Goal: Task Accomplishment & Management: Manage account settings

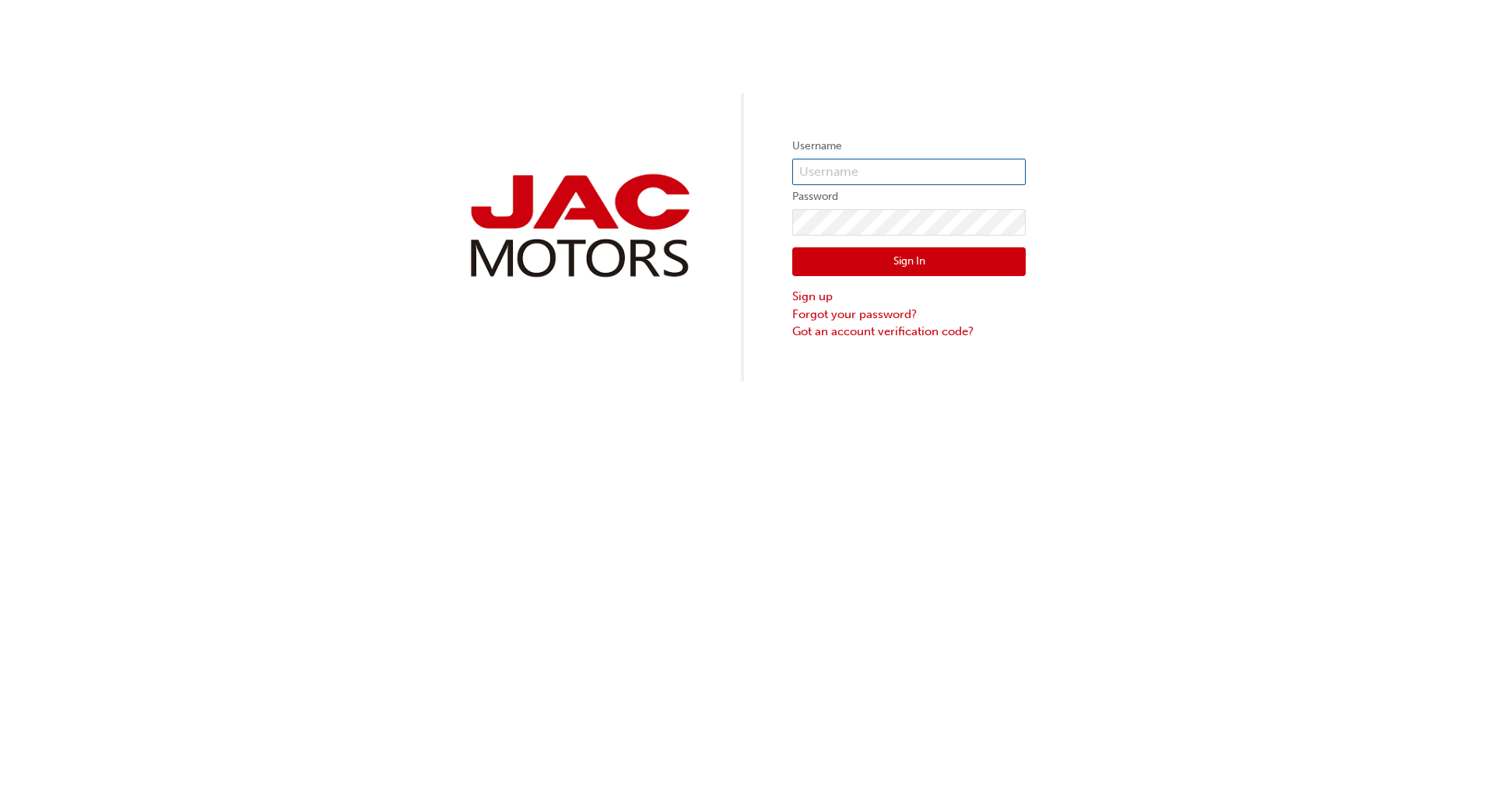
click at [913, 174] on input "text" at bounding box center [908, 173] width 233 height 27
type input "[PERSON_NAME][EMAIL_ADDRESS][DOMAIN_NAME]"
click button "Sign In" at bounding box center [908, 262] width 233 height 30
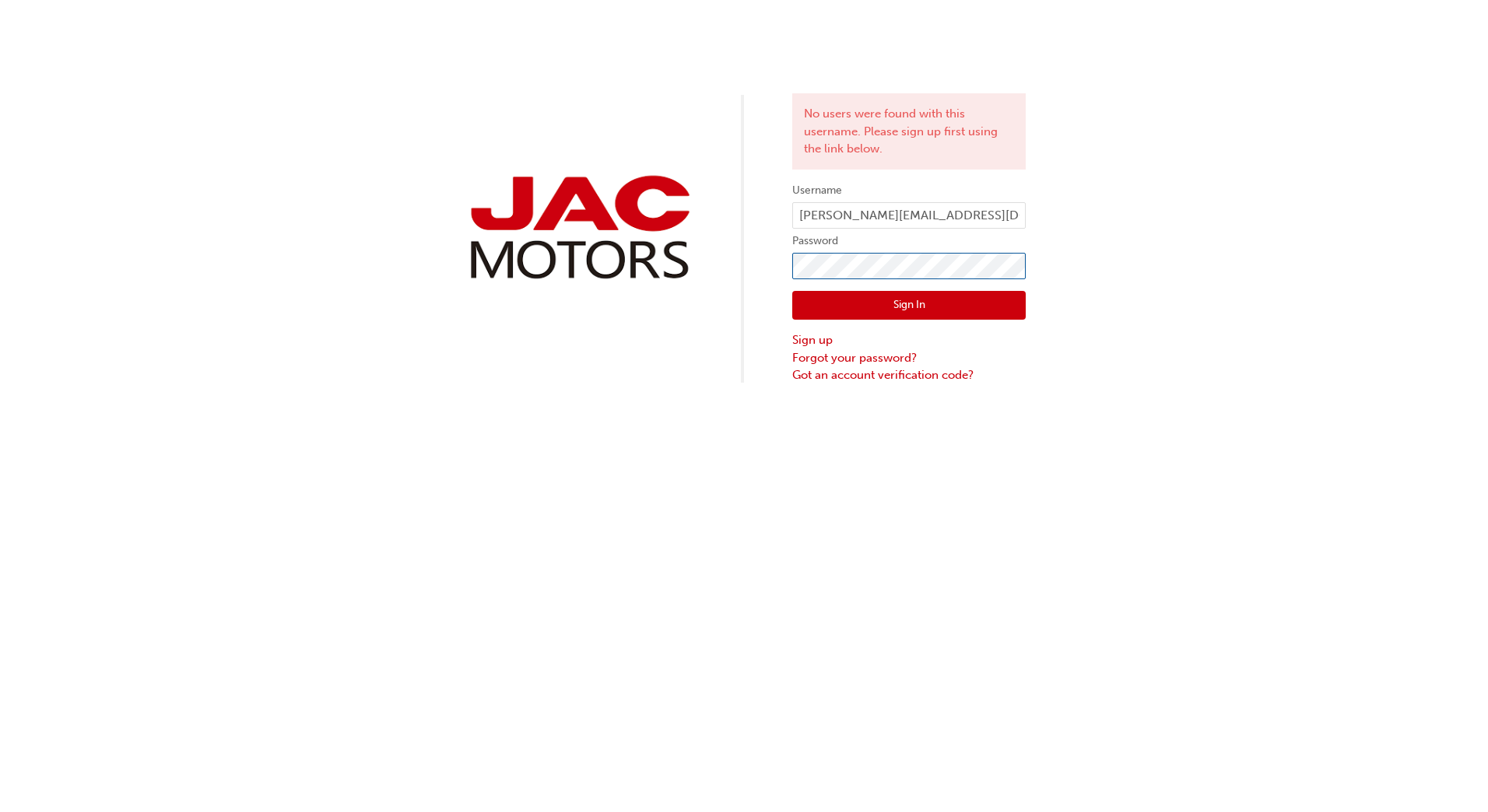
click at [716, 245] on div "No users were found with this username. Please sign up first using the link bel…" at bounding box center [744, 192] width 1488 height 384
click button "Sign In" at bounding box center [908, 306] width 233 height 30
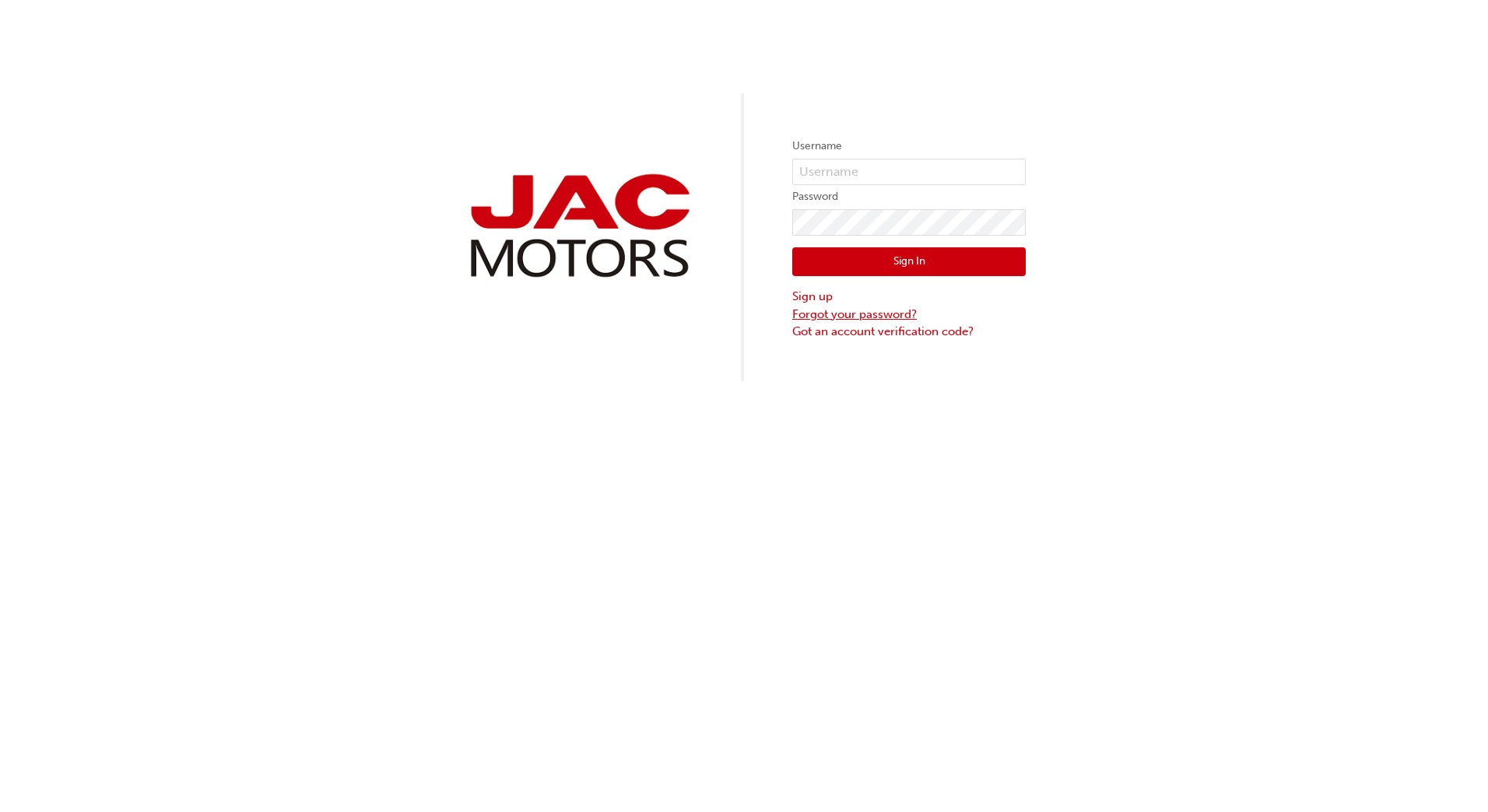
click at [867, 315] on link "Forgot your password?" at bounding box center [908, 314] width 233 height 18
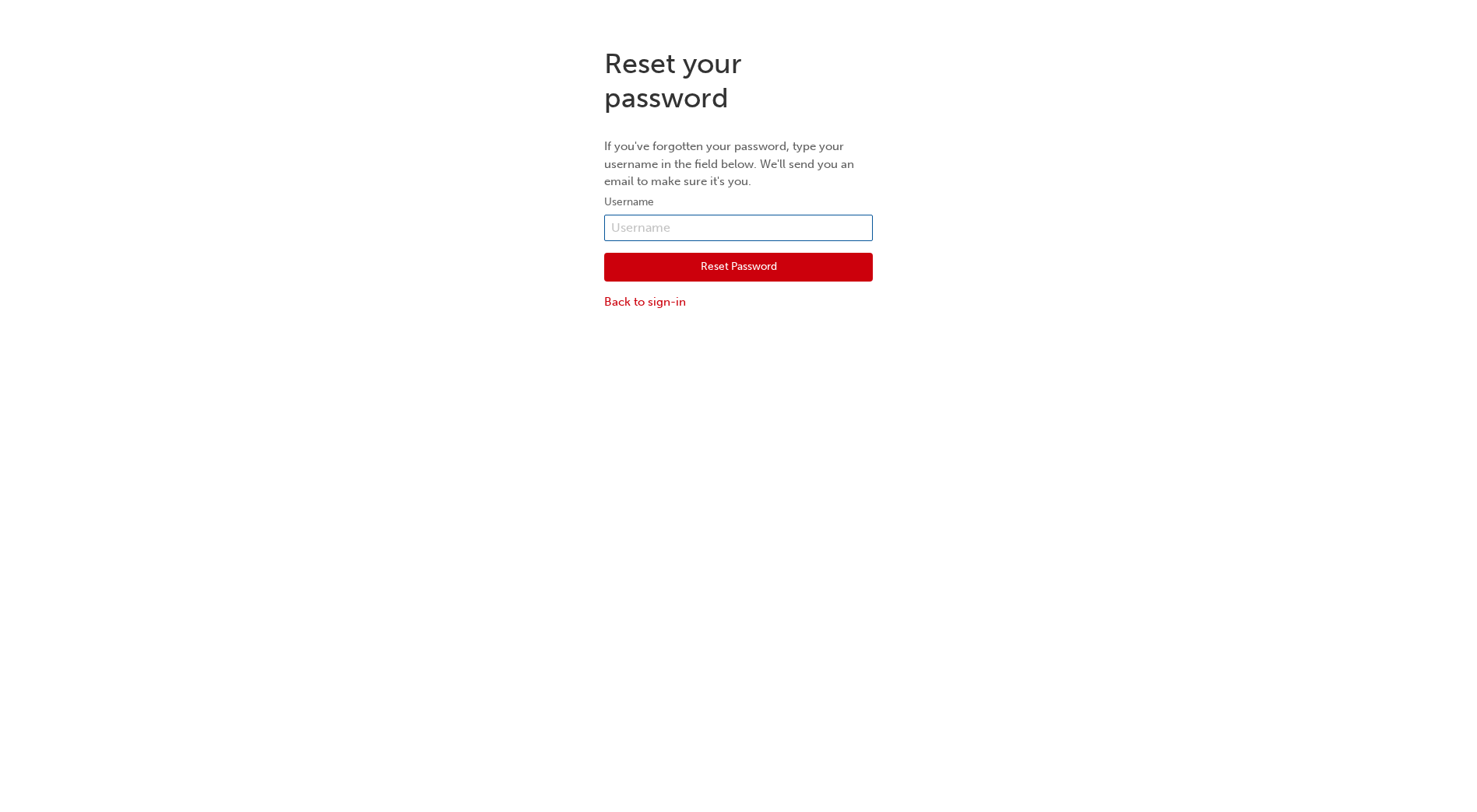
click at [724, 220] on input "text" at bounding box center [738, 228] width 269 height 27
type input "[PERSON_NAME][EMAIL_ADDRESS][DOMAIN_NAME]"
click at [675, 273] on button "Reset Password" at bounding box center [738, 267] width 269 height 30
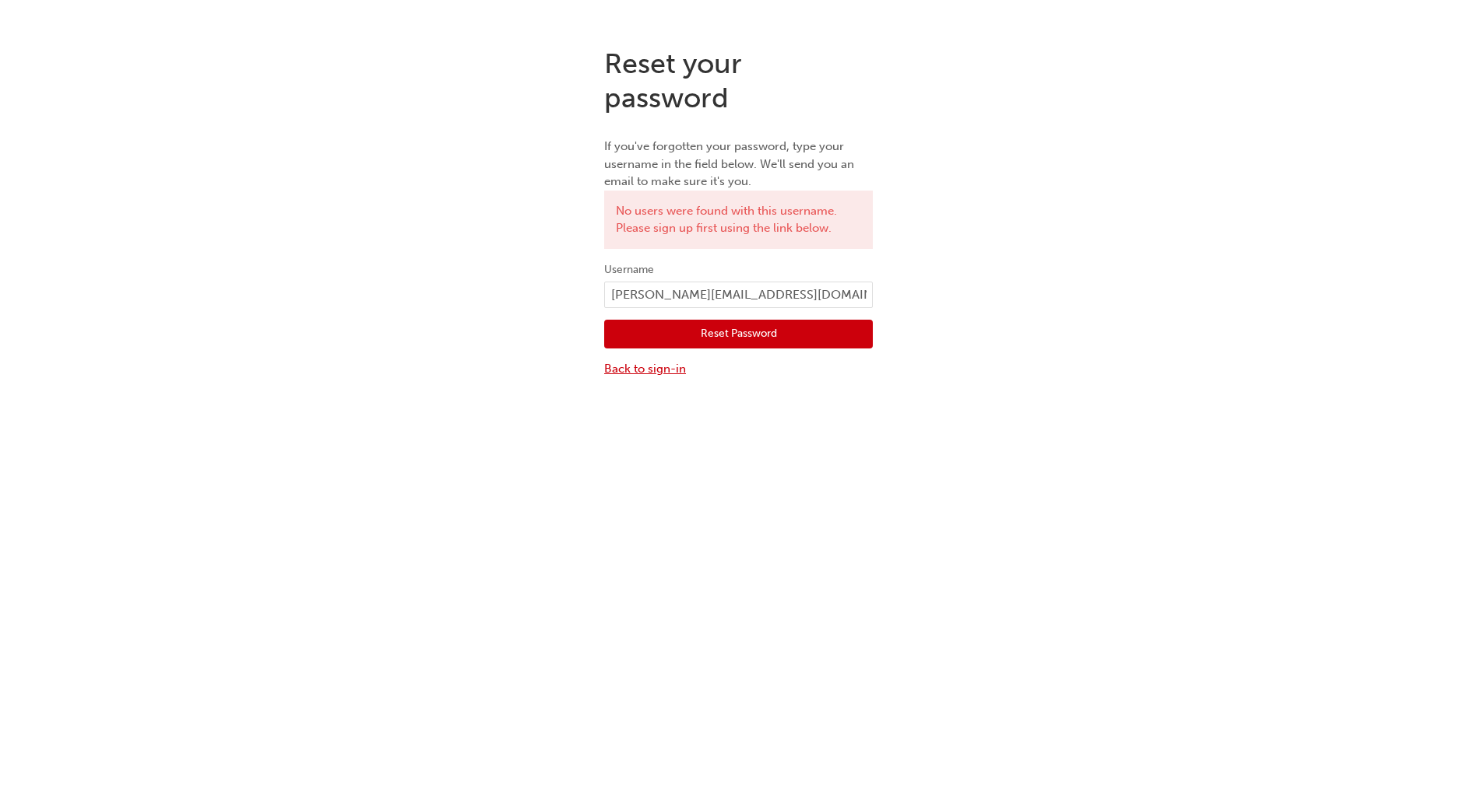
click at [639, 372] on link "Back to sign-in" at bounding box center [738, 369] width 269 height 18
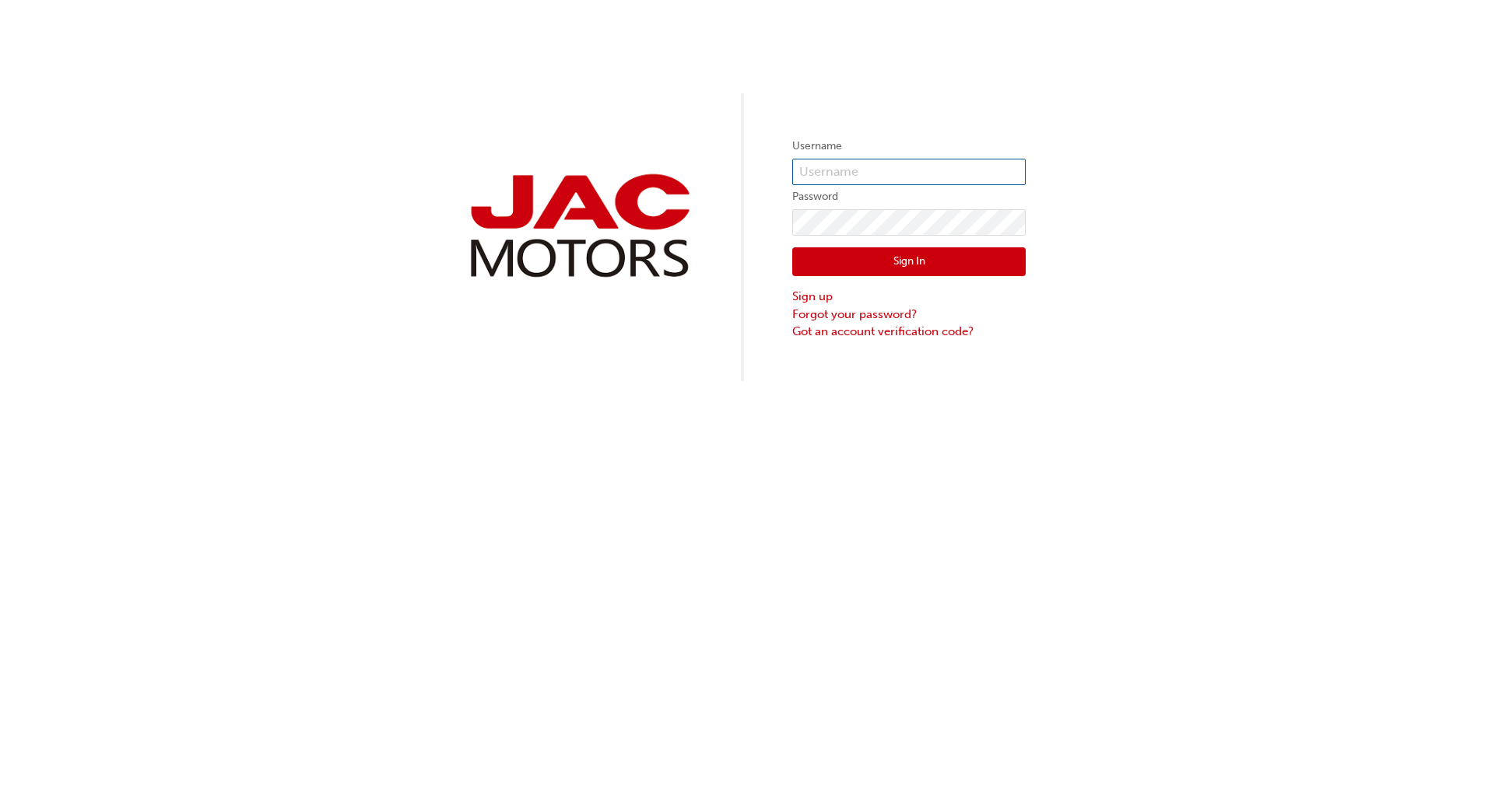
click at [864, 171] on input "text" at bounding box center [908, 173] width 233 height 27
type input "[PERSON_NAME].seckold"
